Goal: Task Accomplishment & Management: Use online tool/utility

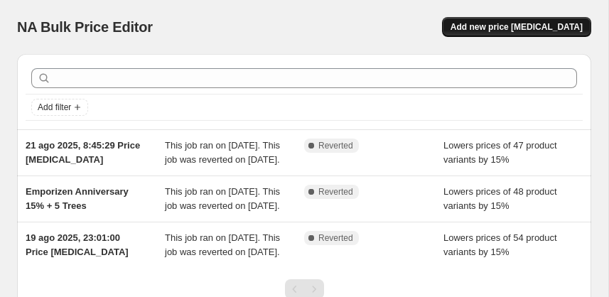
click at [534, 26] on span "Add new price [MEDICAL_DATA]" at bounding box center [517, 26] width 132 height 11
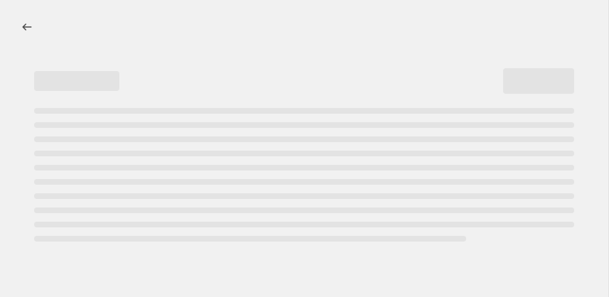
select select "percentage"
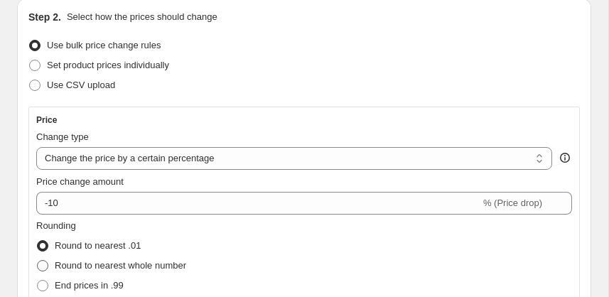
scroll to position [235, 0]
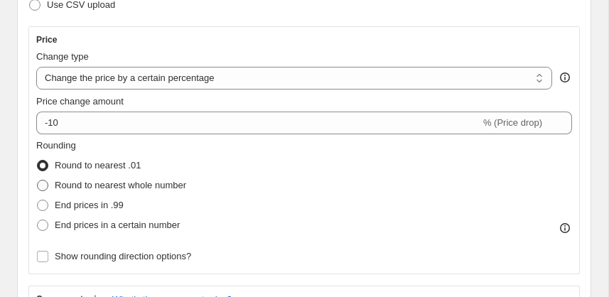
click at [87, 185] on span "Round to nearest whole number" at bounding box center [121, 185] width 132 height 11
click at [38, 181] on input "Round to nearest whole number" at bounding box center [37, 180] width 1 height 1
radio input "true"
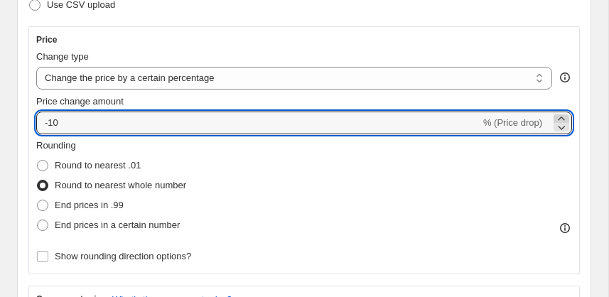
click at [563, 117] on icon at bounding box center [561, 119] width 6 height 4
click at [562, 127] on icon at bounding box center [562, 128] width 7 height 4
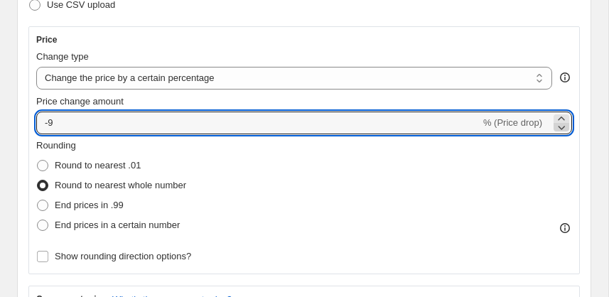
click at [562, 127] on icon at bounding box center [562, 128] width 7 height 4
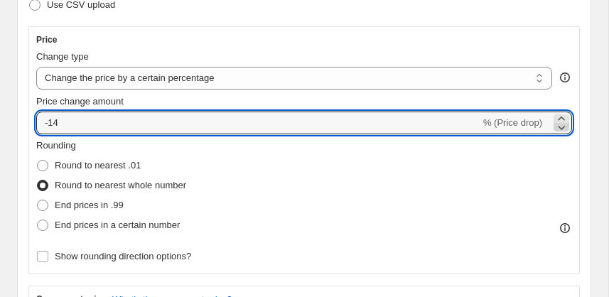
click at [562, 127] on icon at bounding box center [562, 128] width 7 height 4
type input "-15"
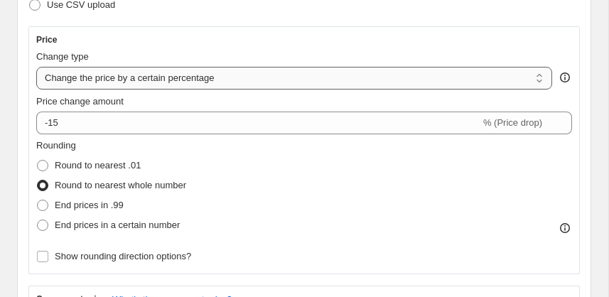
click at [356, 77] on select "Change the price to a certain amount Change the price by a certain amount Chang…" at bounding box center [294, 78] width 516 height 23
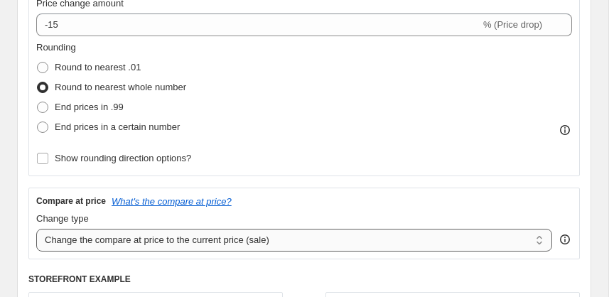
scroll to position [432, 0]
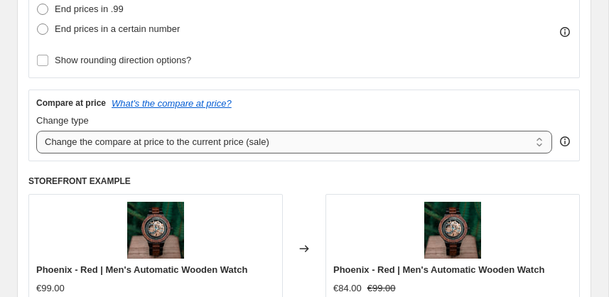
click at [166, 135] on select "Change the compare at price to the current price (sale) Change the compare at p…" at bounding box center [294, 142] width 516 height 23
click at [166, 132] on select "Change the compare at price to the current price (sale) Change the compare at p…" at bounding box center [294, 142] width 516 height 23
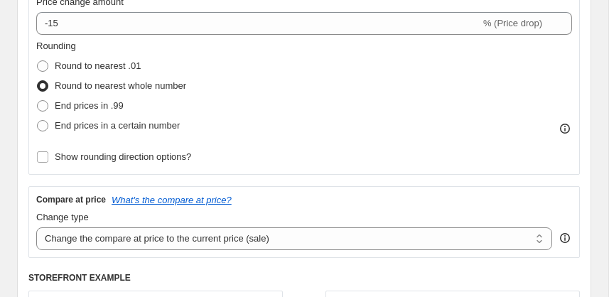
scroll to position [0, 0]
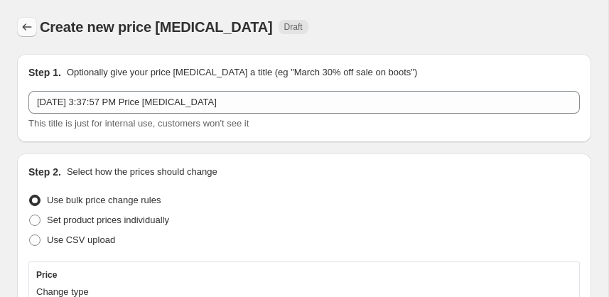
click at [26, 24] on icon "Price change jobs" at bounding box center [27, 27] width 14 height 14
